Goal: Task Accomplishment & Management: Manage account settings

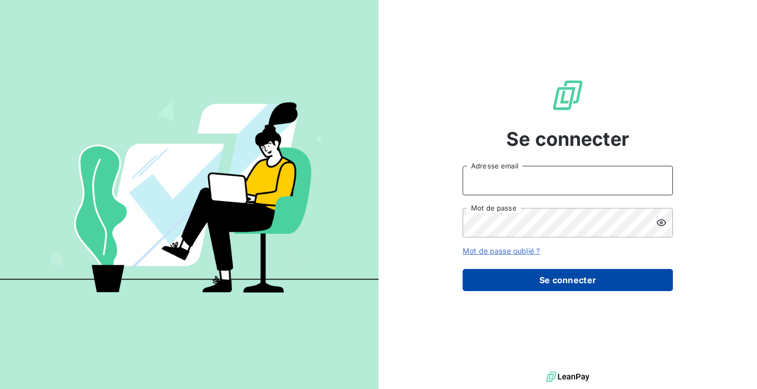
type input "[PERSON_NAME][EMAIL_ADDRESS][DOMAIN_NAME]"
click at [529, 285] on button "Se connecter" at bounding box center [568, 280] width 210 height 22
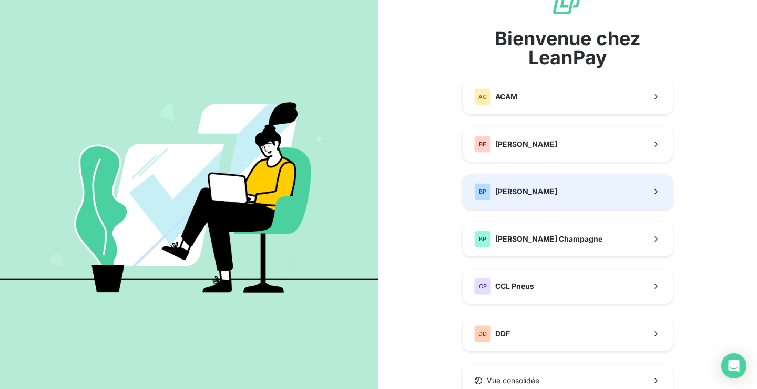
scroll to position [53, 0]
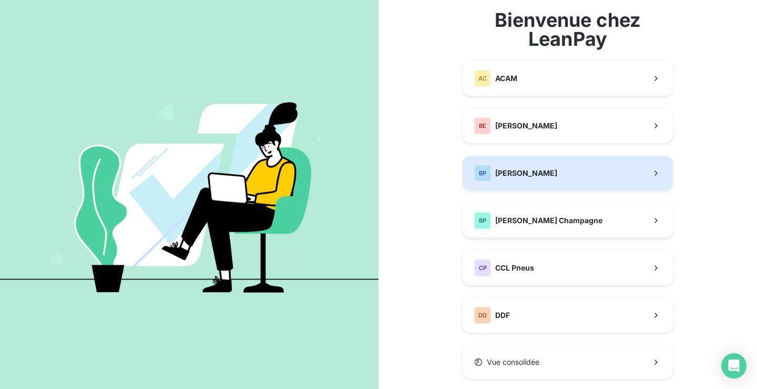
click at [516, 176] on span "[PERSON_NAME]" at bounding box center [527, 173] width 62 height 11
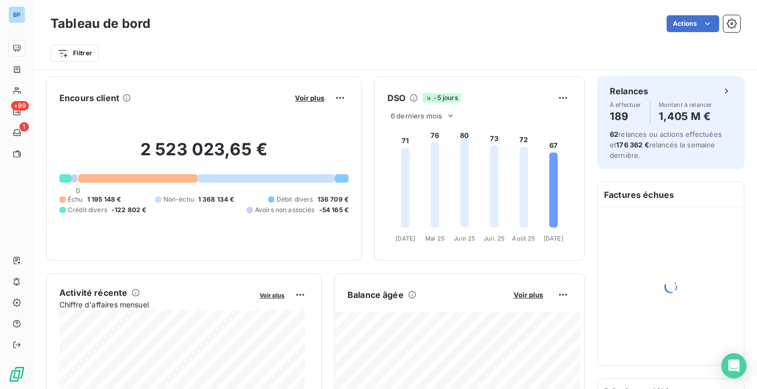
scroll to position [53, 0]
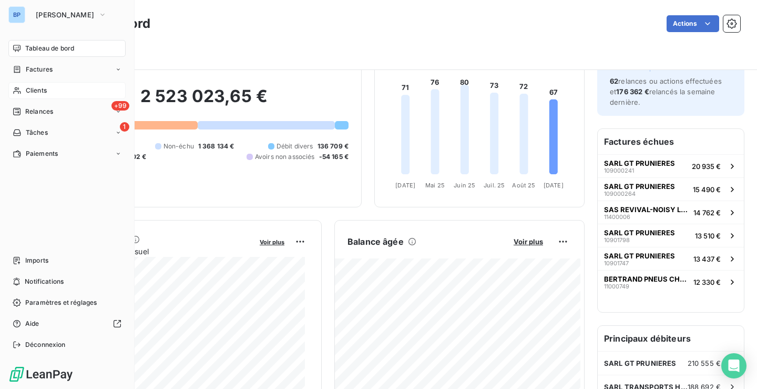
click at [41, 88] on span "Clients" at bounding box center [36, 90] width 21 height 9
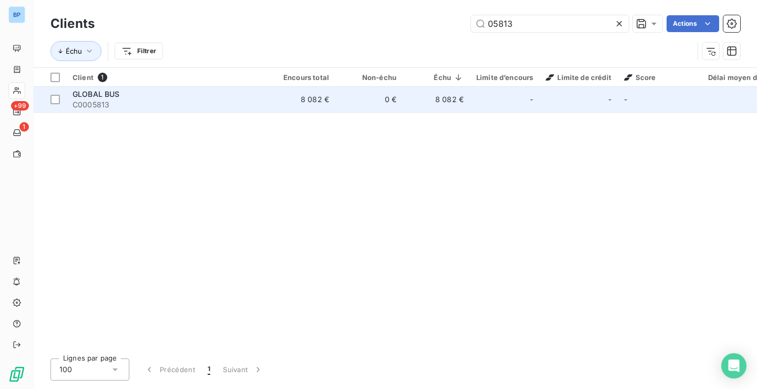
type input "05813"
click at [97, 93] on span "GLOBAL BUS" at bounding box center [96, 93] width 47 height 9
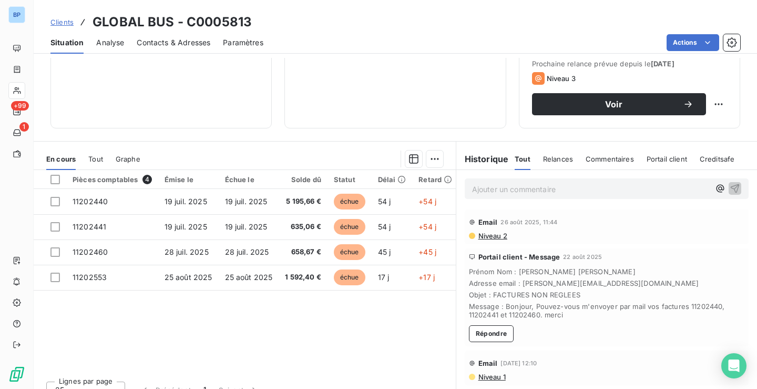
scroll to position [158, 0]
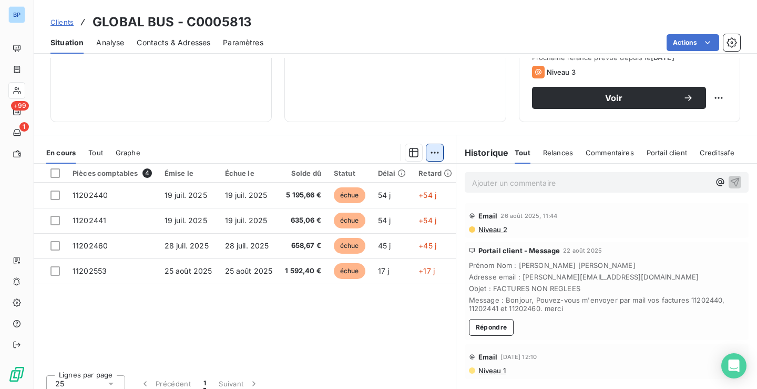
click at [430, 155] on html "BP +99 1 Clients GLOBAL BUS - C0005813 Situation Analyse Contacts & Adresses Pa…" at bounding box center [378, 194] width 757 height 389
click at [376, 127] on html "BP +99 1 Clients GLOBAL BUS - C0005813 Situation Analyse Contacts & Adresses Pa…" at bounding box center [378, 194] width 757 height 389
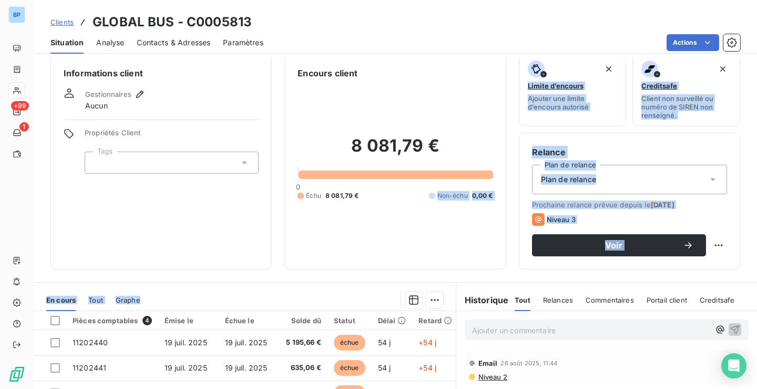
scroll to position [0, 0]
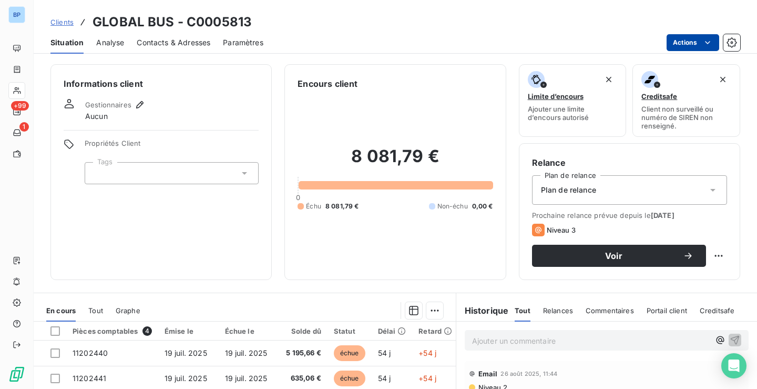
click at [719, 40] on div "Actions" at bounding box center [508, 42] width 464 height 17
click at [718, 41] on html "BP +99 1 Clients GLOBAL BUS - C0005813 Situation Analyse Contacts & Adresses Pa…" at bounding box center [378, 194] width 757 height 389
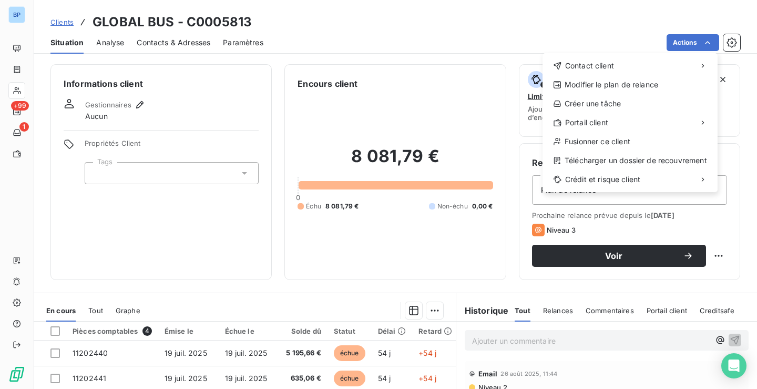
click at [730, 48] on html "BP +99 1 Clients GLOBAL BUS - C0005813 Situation Analyse Contacts & Adresses Pa…" at bounding box center [378, 194] width 757 height 389
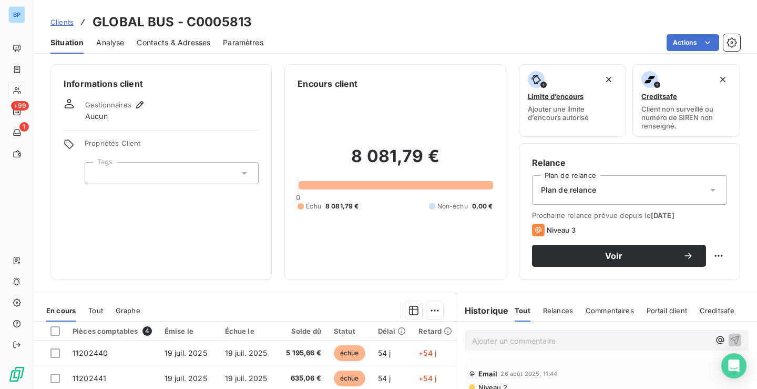
click at [730, 48] on button "button" at bounding box center [732, 42] width 17 height 17
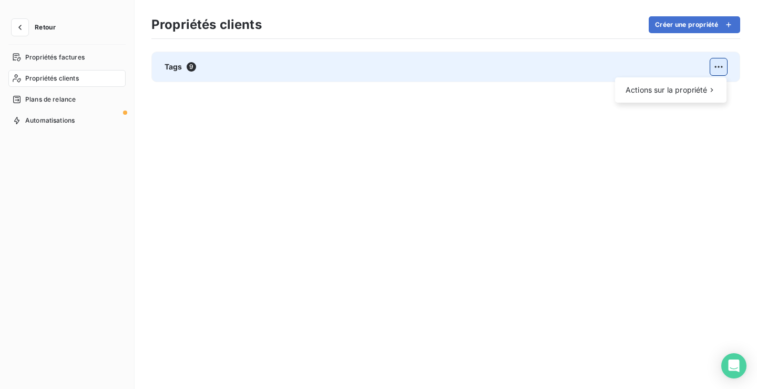
click at [724, 72] on html "Retour Propriétés factures Propriétés clients Plans de relance Automatisations …" at bounding box center [378, 194] width 757 height 389
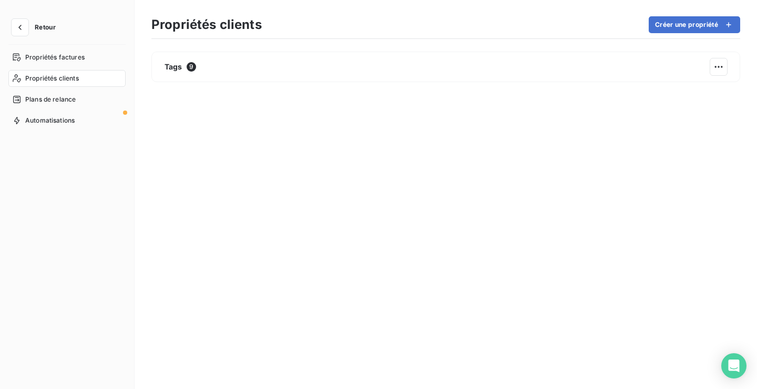
click at [721, 67] on html "Retour Propriétés factures Propriétés clients Plans de relance Automatisations …" at bounding box center [378, 194] width 757 height 389
click at [75, 99] on span "Plans de relance" at bounding box center [50, 99] width 50 height 9
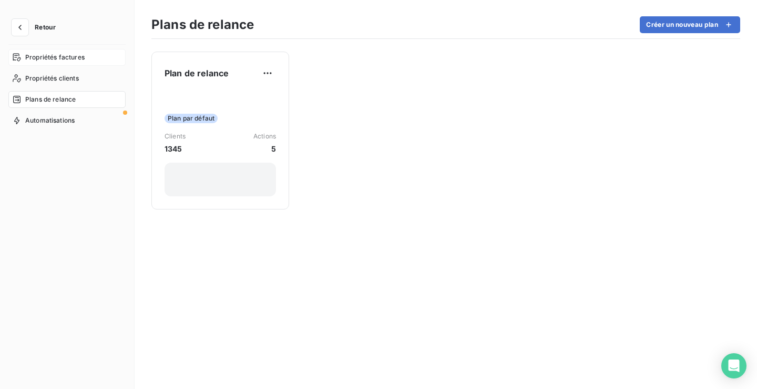
click at [67, 59] on span "Propriétés factures" at bounding box center [54, 57] width 59 height 9
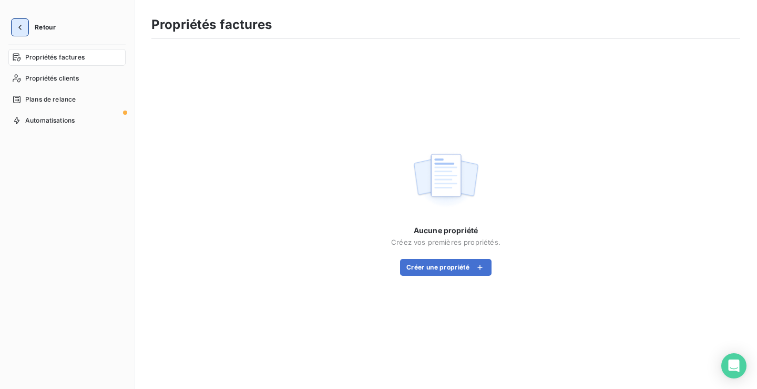
click at [22, 29] on icon "button" at bounding box center [20, 27] width 11 height 11
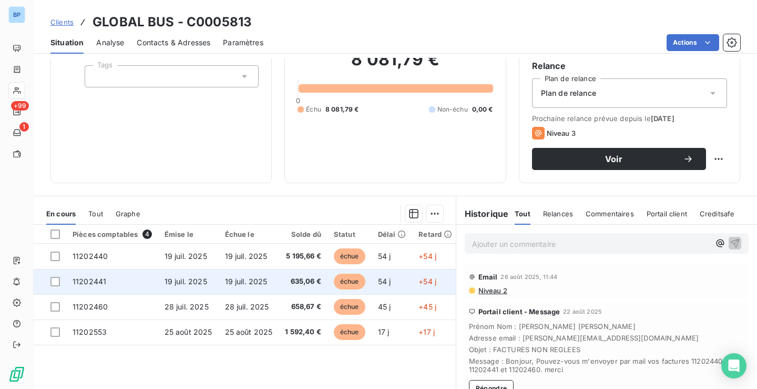
scroll to position [105, 0]
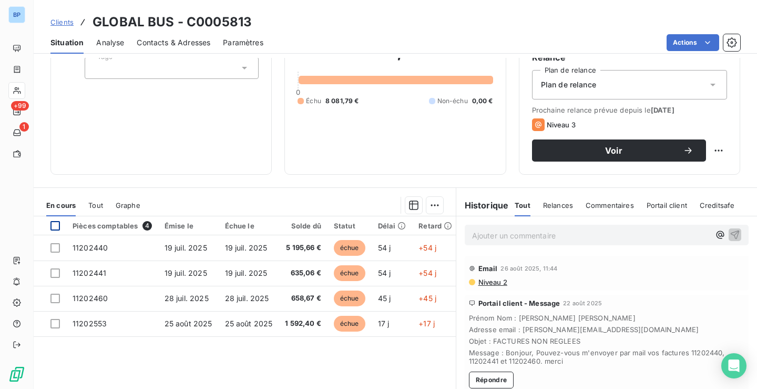
click at [58, 223] on div at bounding box center [54, 225] width 9 height 9
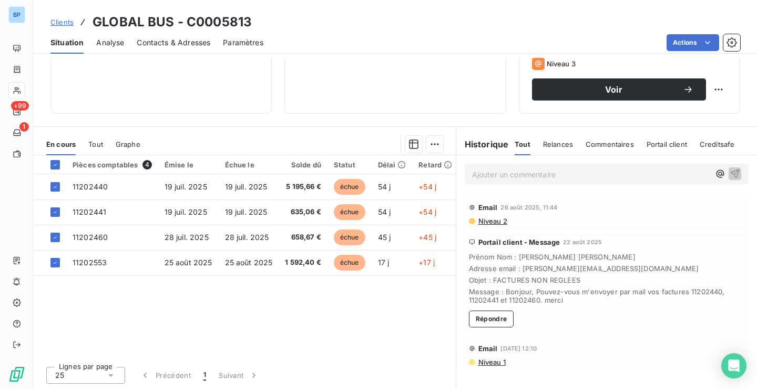
scroll to position [167, 0]
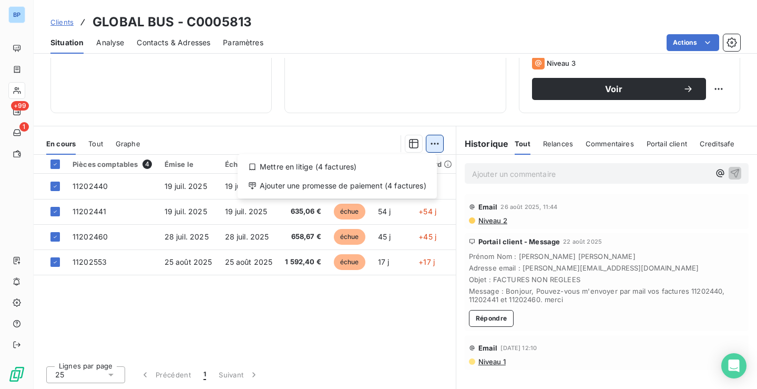
click at [431, 146] on html "BP +99 1 Clients GLOBAL BUS - C0005813 Situation Analyse Contacts & Adresses Pa…" at bounding box center [378, 194] width 757 height 389
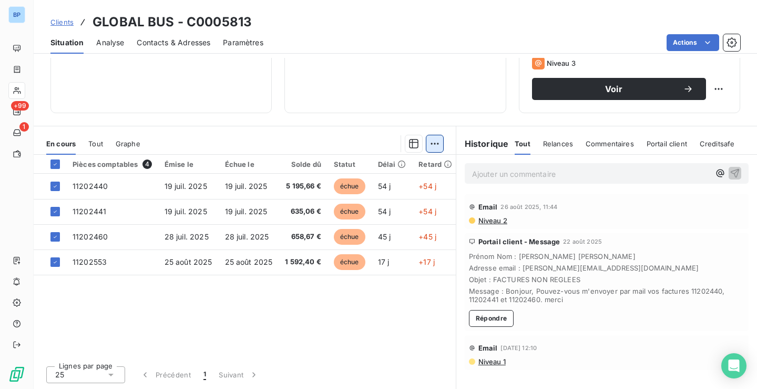
click at [431, 146] on html "BP +99 1 Clients GLOBAL BUS - C0005813 Situation Analyse Contacts & Adresses Pa…" at bounding box center [378, 194] width 757 height 389
click at [208, 138] on div at bounding box center [298, 143] width 290 height 17
click at [54, 165] on icon at bounding box center [55, 164] width 6 height 6
